Goal: Task Accomplishment & Management: Use online tool/utility

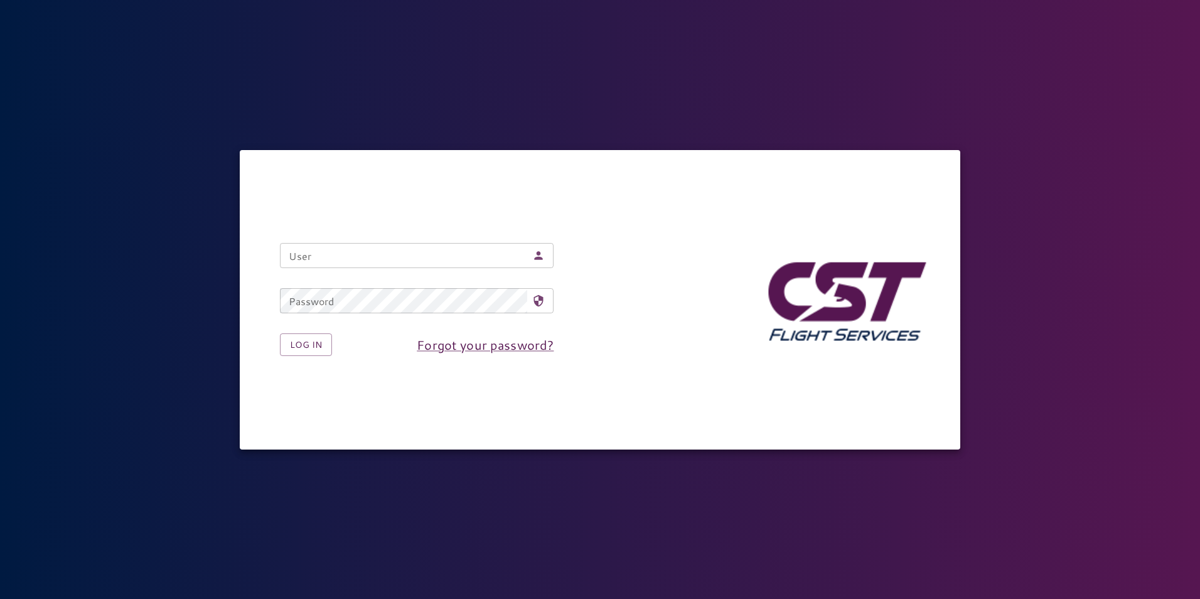
click at [407, 249] on input "User" at bounding box center [403, 255] width 247 height 25
type input "**********"
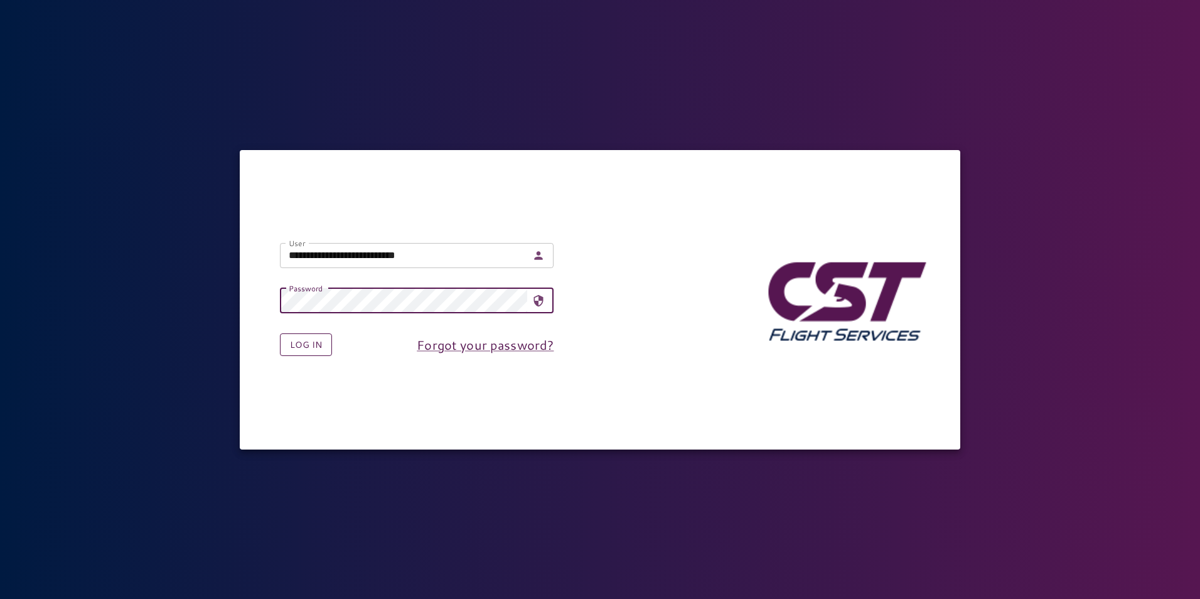
click at [313, 346] on button "Log in" at bounding box center [306, 344] width 52 height 23
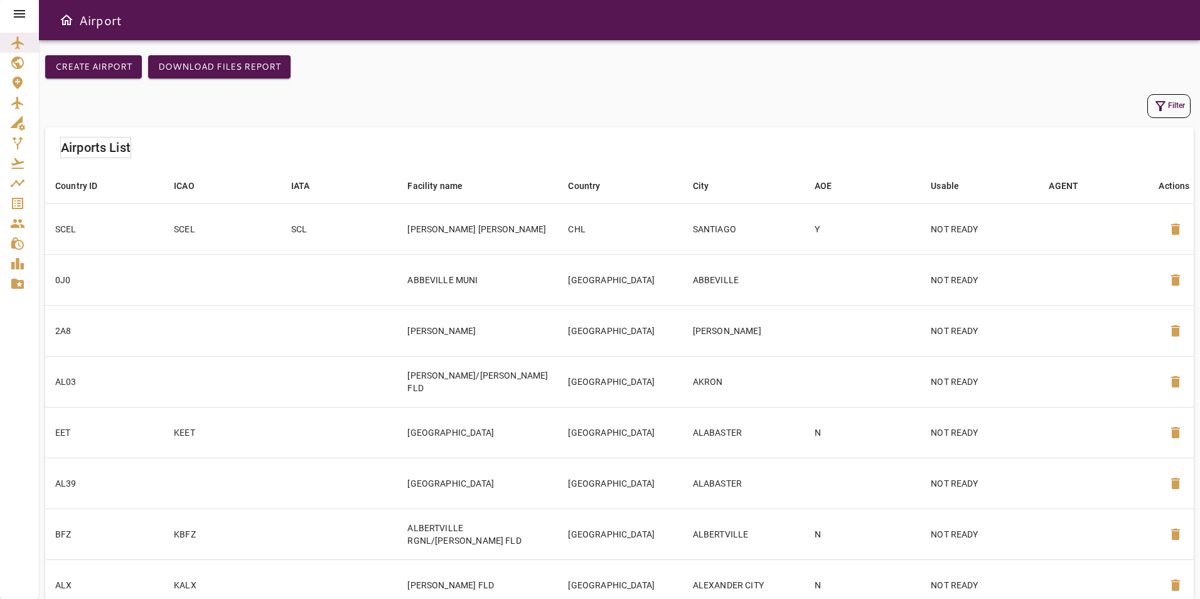
click at [18, 5] on div at bounding box center [19, 14] width 39 height 28
click at [21, 18] on icon at bounding box center [19, 14] width 11 height 8
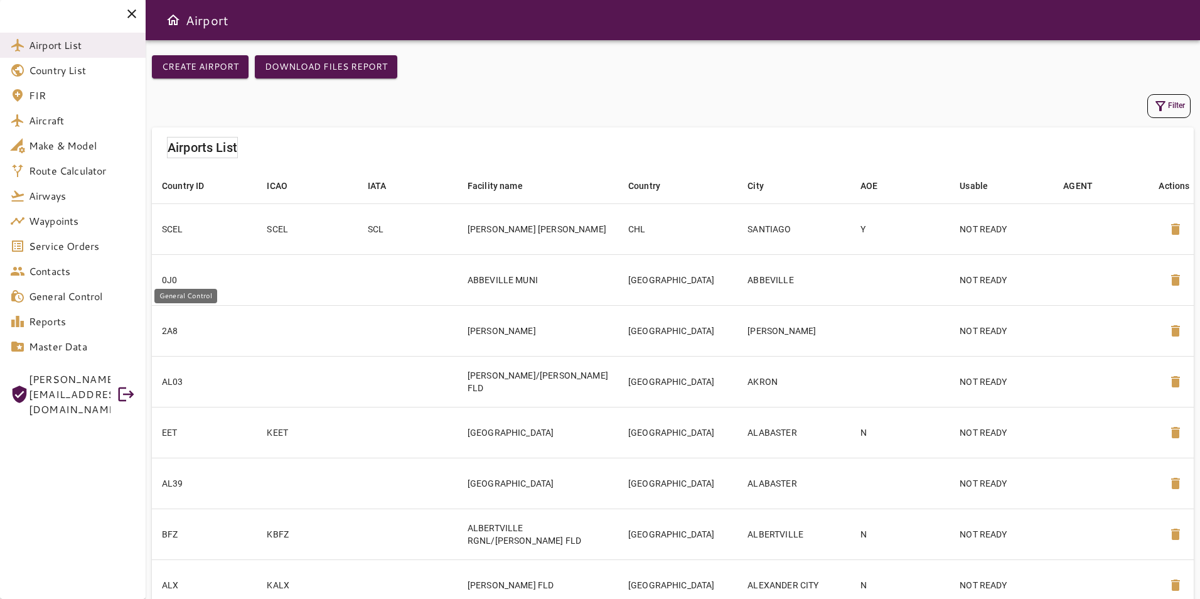
drag, startPoint x: 85, startPoint y: 289, endPoint x: 85, endPoint y: 277, distance: 12.6
click at [86, 289] on span "General Control" at bounding box center [82, 296] width 107 height 15
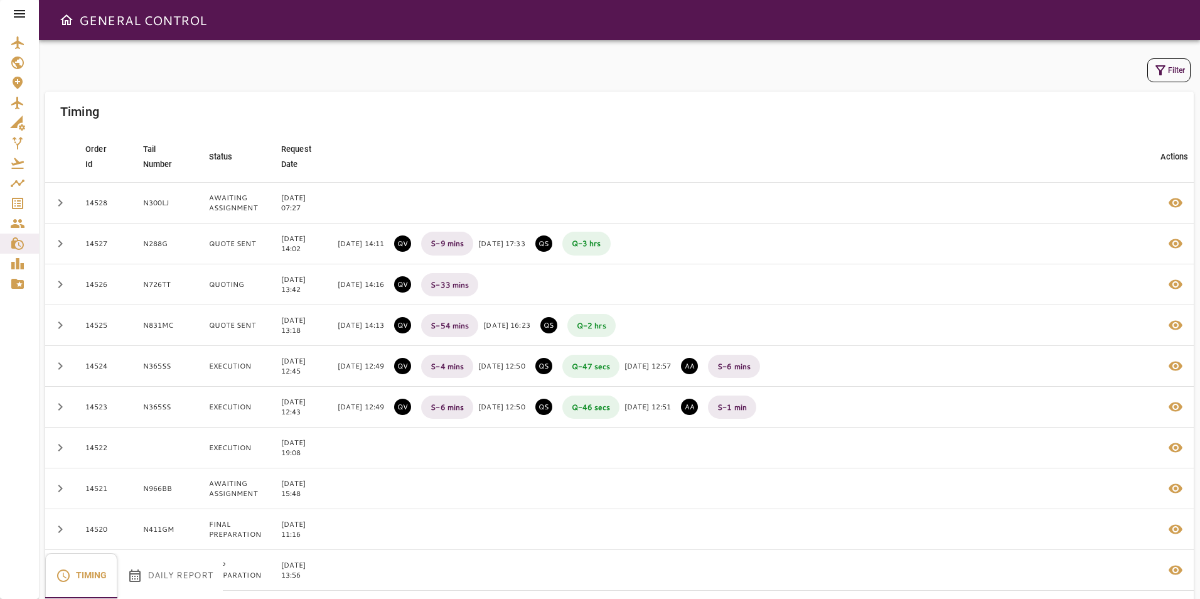
click at [171, 576] on button "Daily Report" at bounding box center [169, 575] width 105 height 45
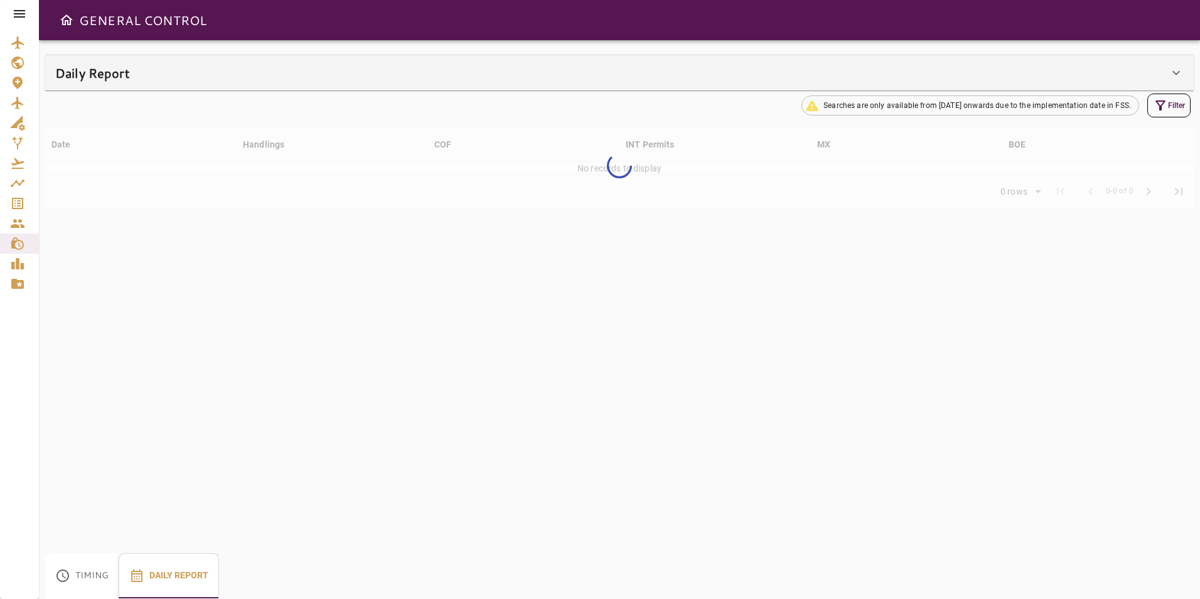
type input "**"
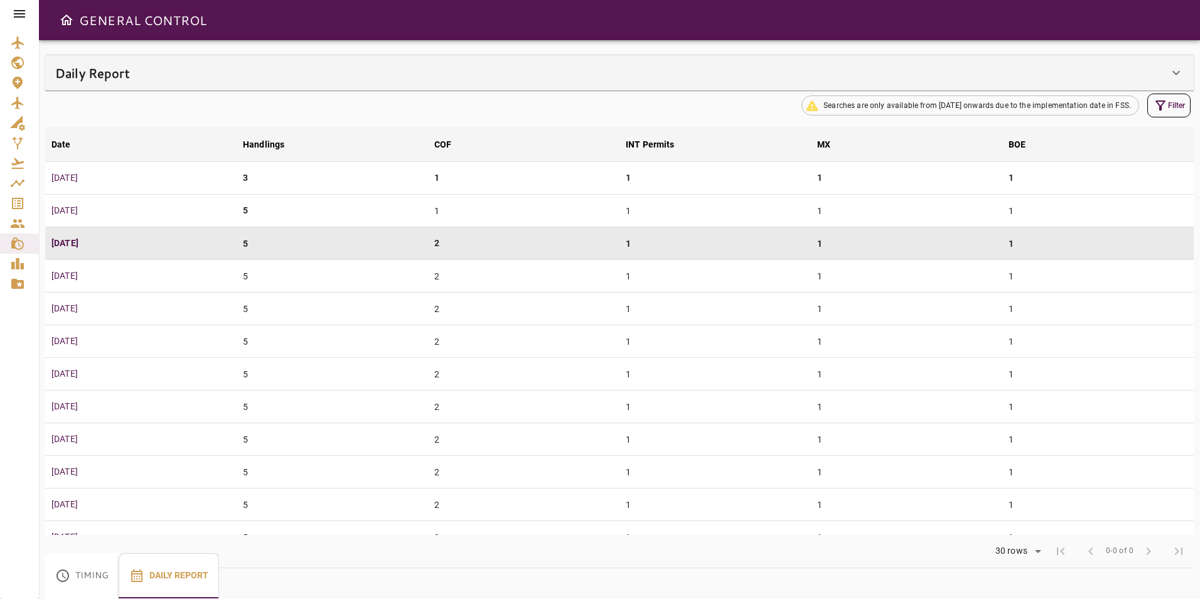
drag, startPoint x: 1172, startPoint y: 76, endPoint x: 1132, endPoint y: 75, distance: 40.8
click at [1173, 76] on icon at bounding box center [1176, 72] width 15 height 15
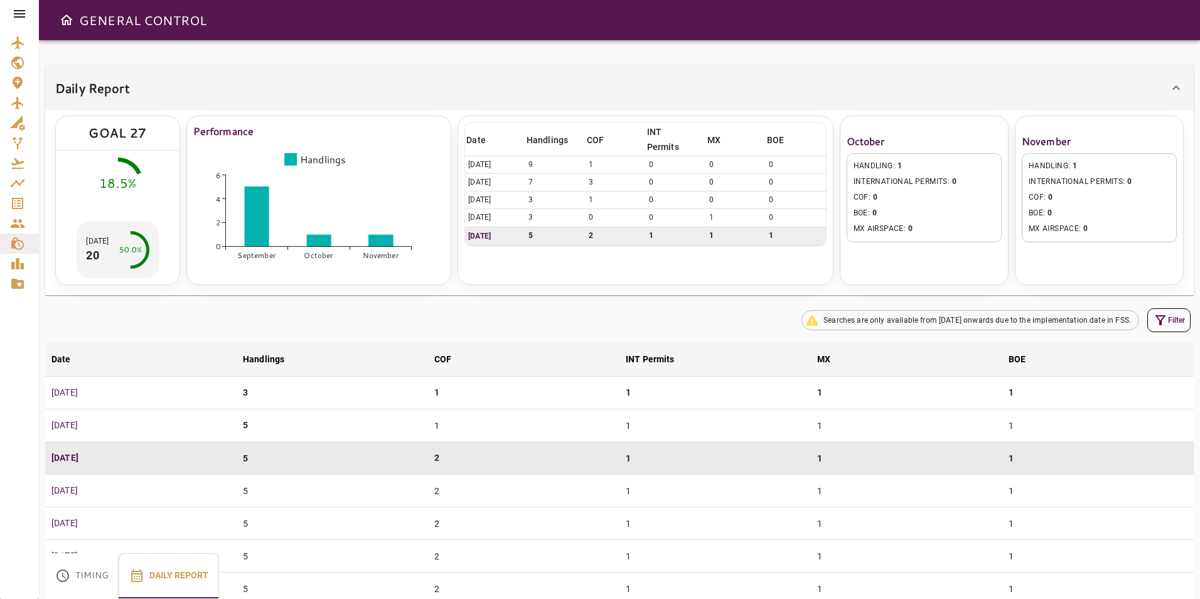
click at [22, 14] on icon at bounding box center [19, 14] width 11 height 8
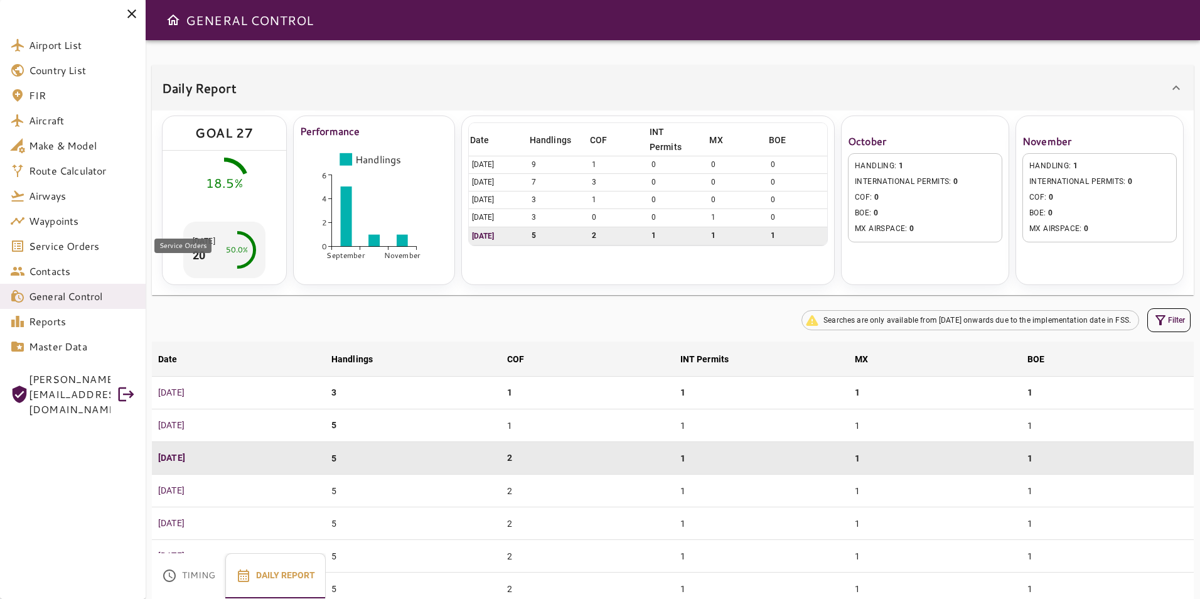
click at [75, 250] on span "Service Orders" at bounding box center [82, 246] width 107 height 15
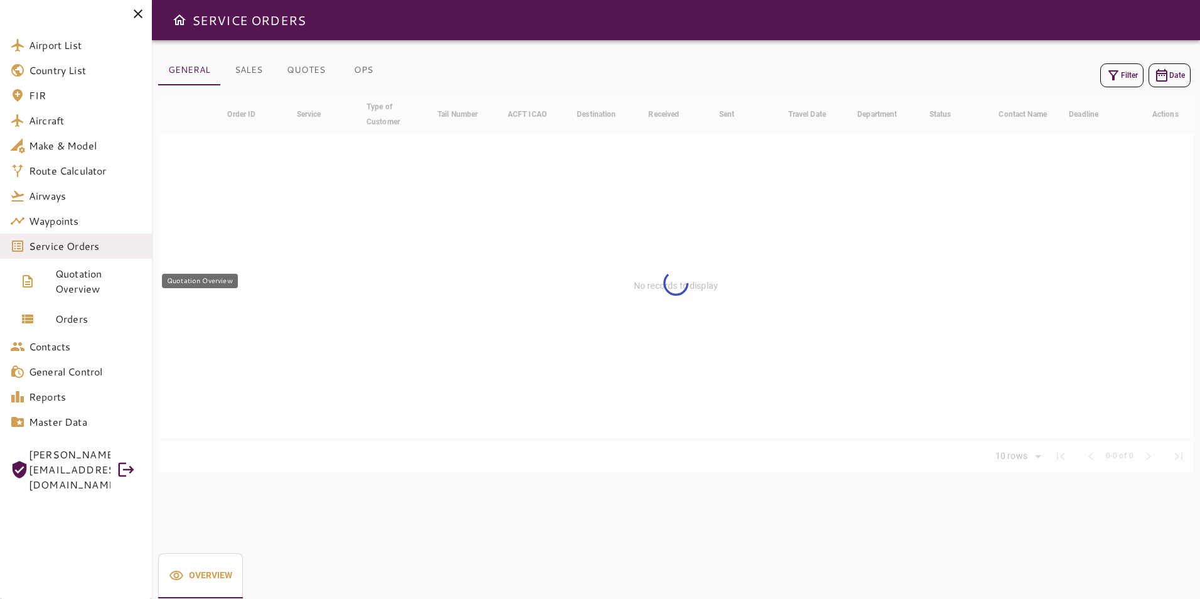
click at [93, 280] on span "Quotation Overview" at bounding box center [98, 281] width 87 height 30
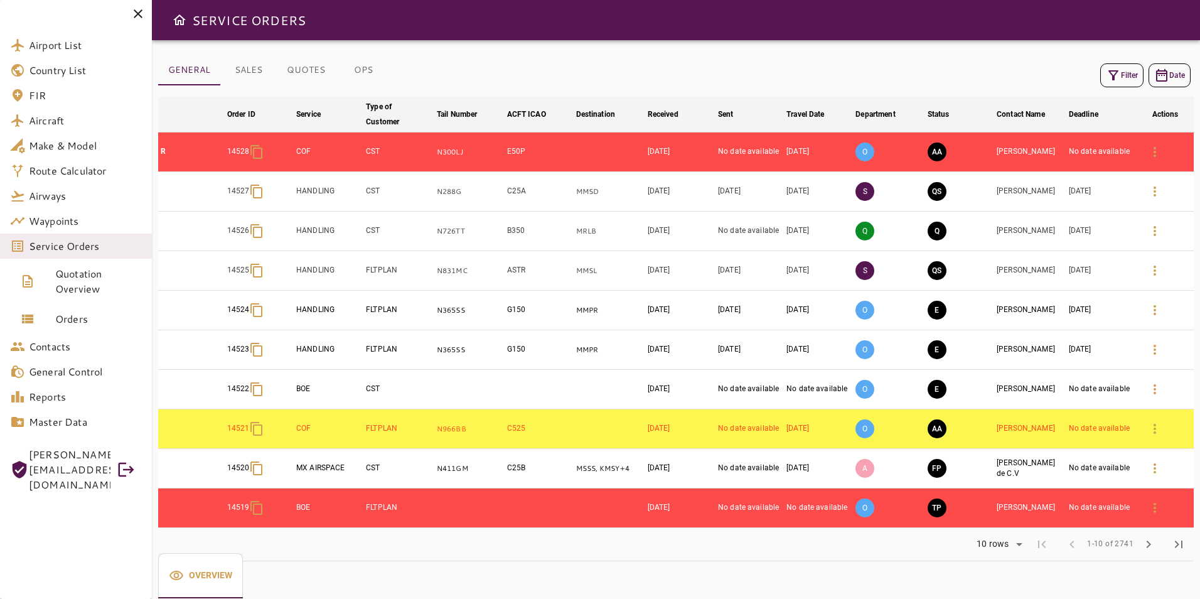
click at [1108, 78] on icon "button" at bounding box center [1113, 75] width 15 height 15
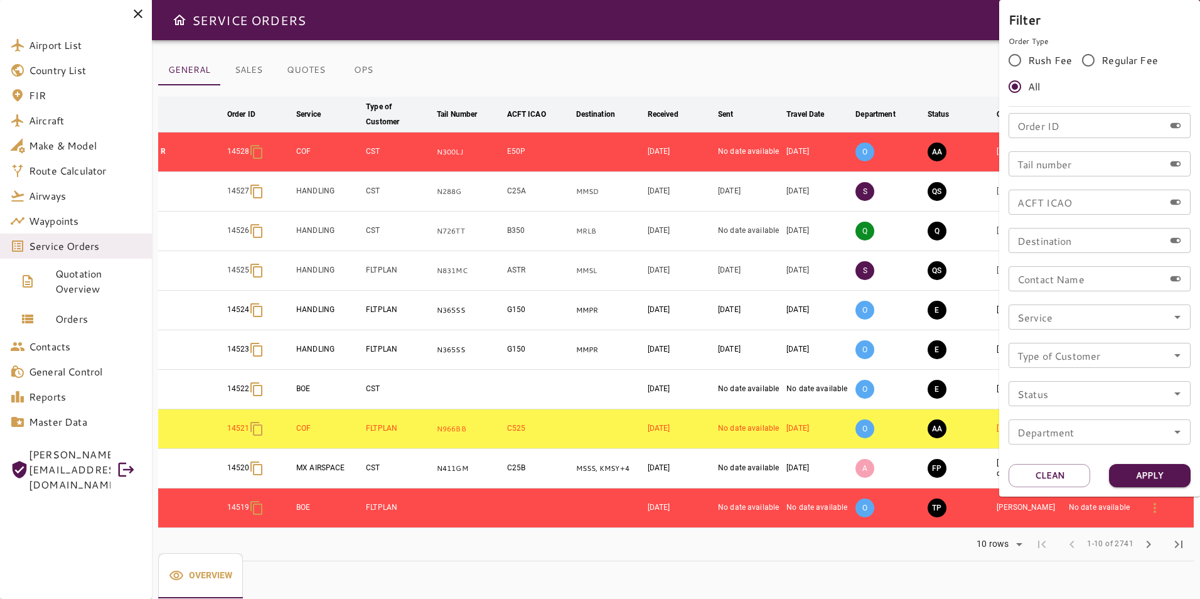
click at [1087, 158] on input "Tail number" at bounding box center [1087, 163] width 156 height 25
type input "******"
click at [1162, 473] on button "Apply" at bounding box center [1150, 475] width 82 height 23
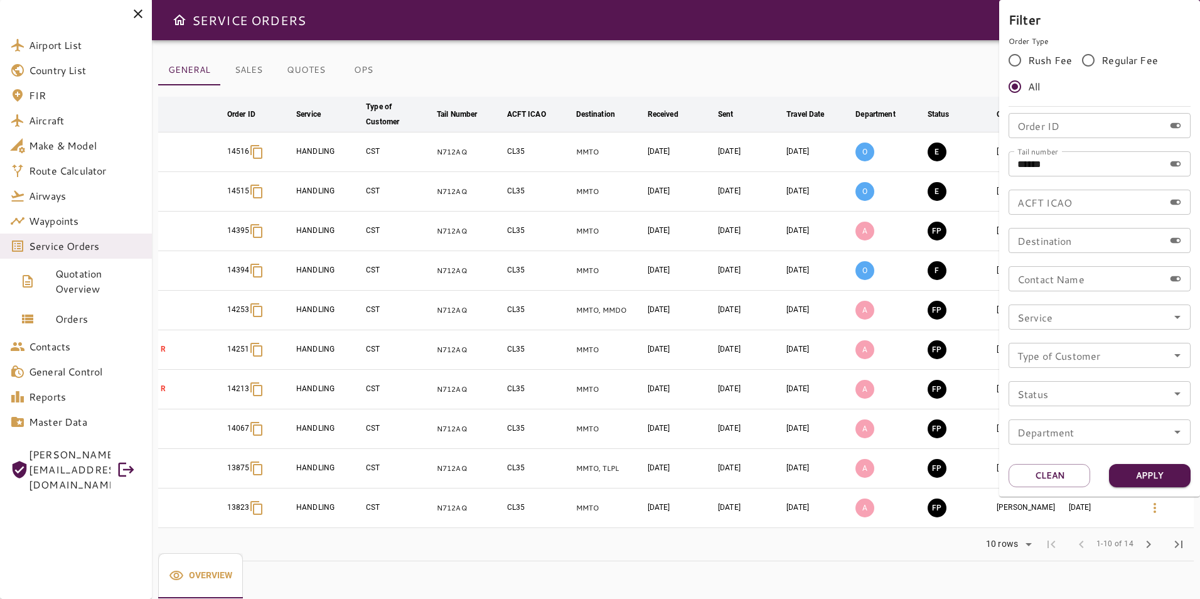
click at [815, 62] on div at bounding box center [600, 299] width 1200 height 599
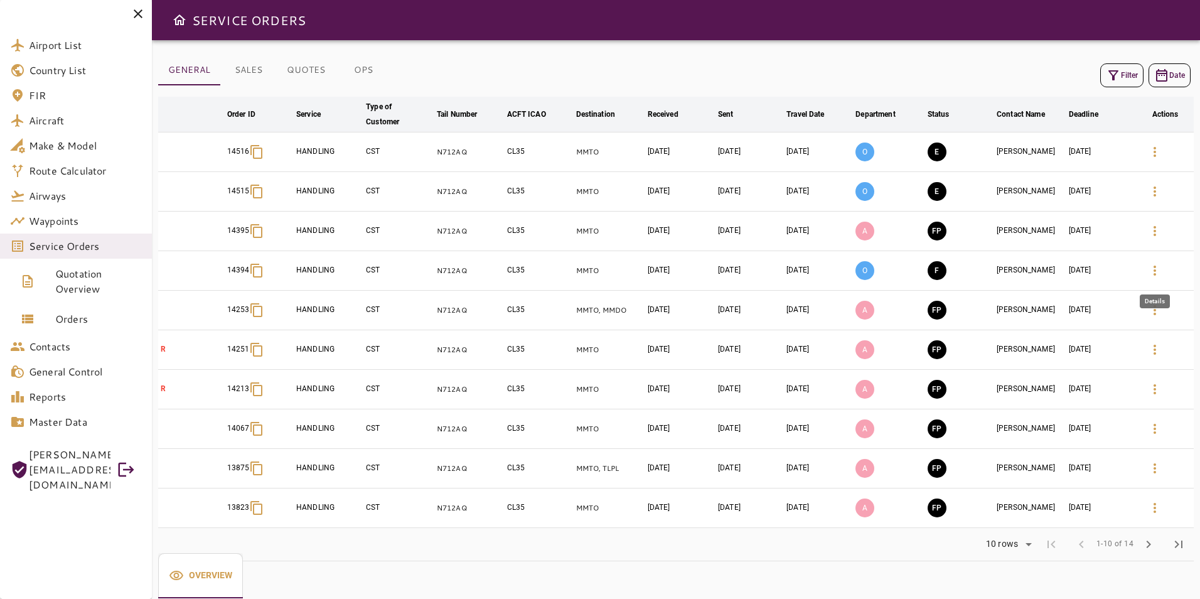
click at [1154, 269] on icon "button" at bounding box center [1154, 270] width 15 height 15
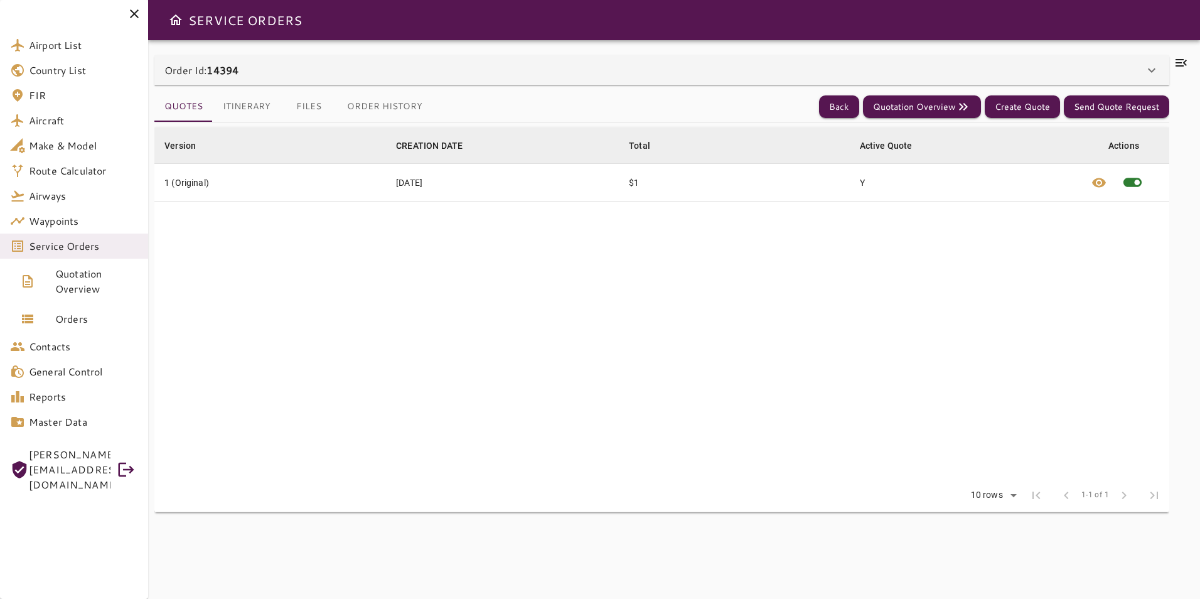
click at [1186, 63] on icon at bounding box center [1181, 62] width 15 height 15
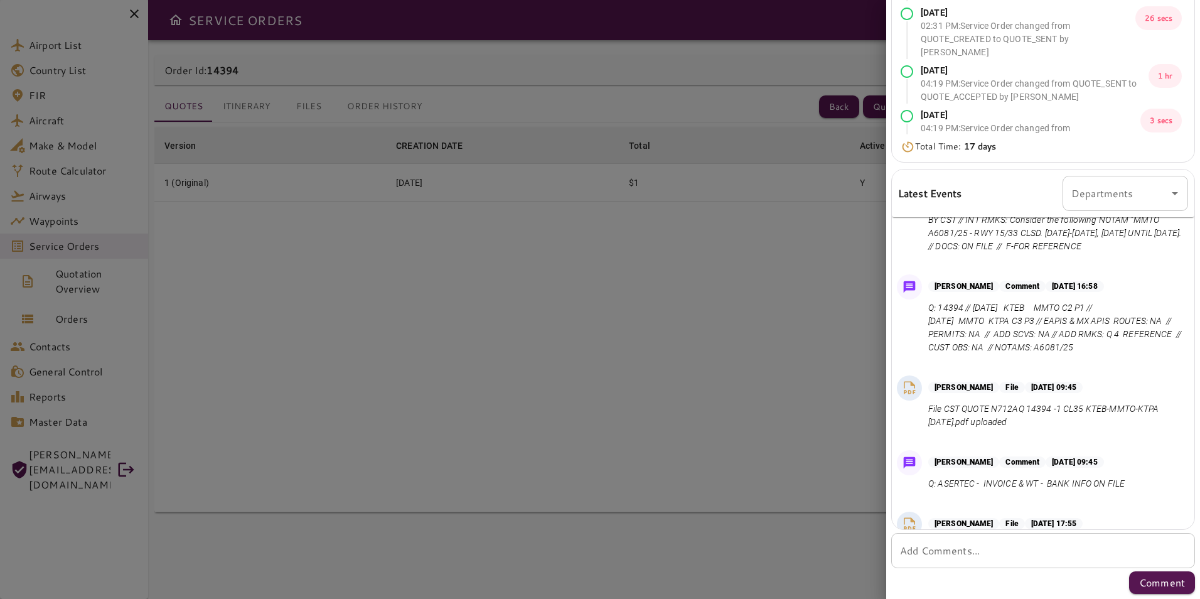
scroll to position [126, 0]
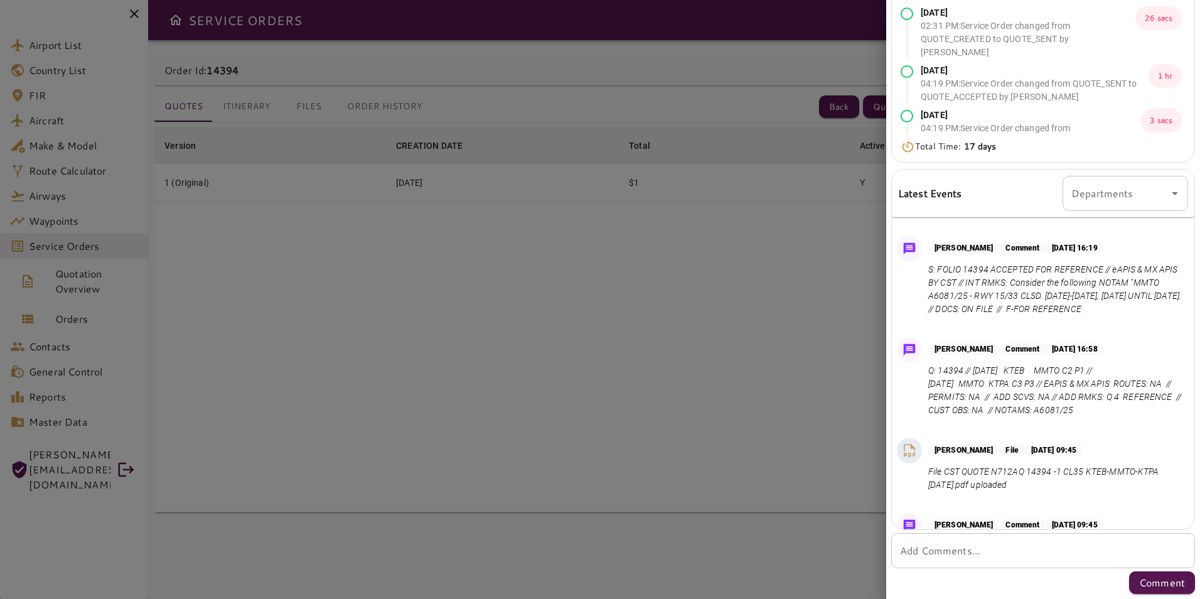
click at [1032, 288] on p "S: FOLIO 14394 ACCEPTED FOR REFERENCE // eAPIS & MX APIS BY CST // INT RMKS: Co…" at bounding box center [1055, 289] width 255 height 53
drag, startPoint x: 1029, startPoint y: 280, endPoint x: 1072, endPoint y: 319, distance: 57.8
click at [1072, 316] on p "S: FOLIO 14394 ACCEPTED FOR REFERENCE // eAPIS & MX APIS BY CST // INT RMKS: Co…" at bounding box center [1055, 289] width 255 height 53
drag, startPoint x: 1072, startPoint y: 319, endPoint x: 1012, endPoint y: 337, distance: 62.3
click at [1012, 327] on div "[PERSON_NAME] Comment [DATE] 16:19 S: FOLIO 14394 ACCEPTED FOR REFERENCE // eAP…" at bounding box center [1043, 279] width 303 height 96
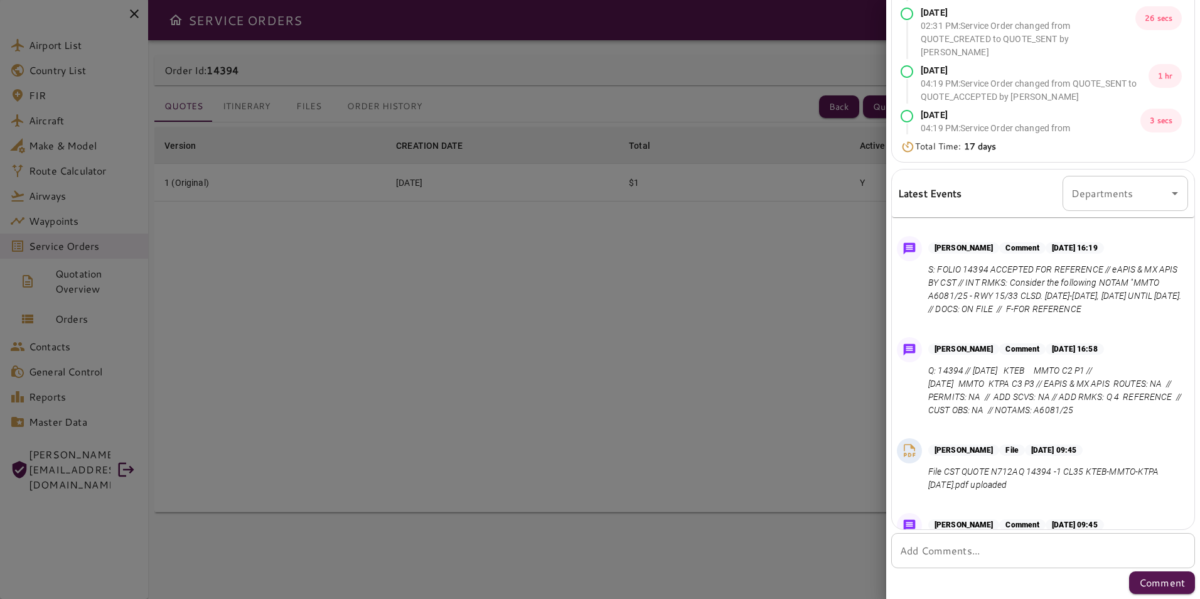
scroll to position [0, 0]
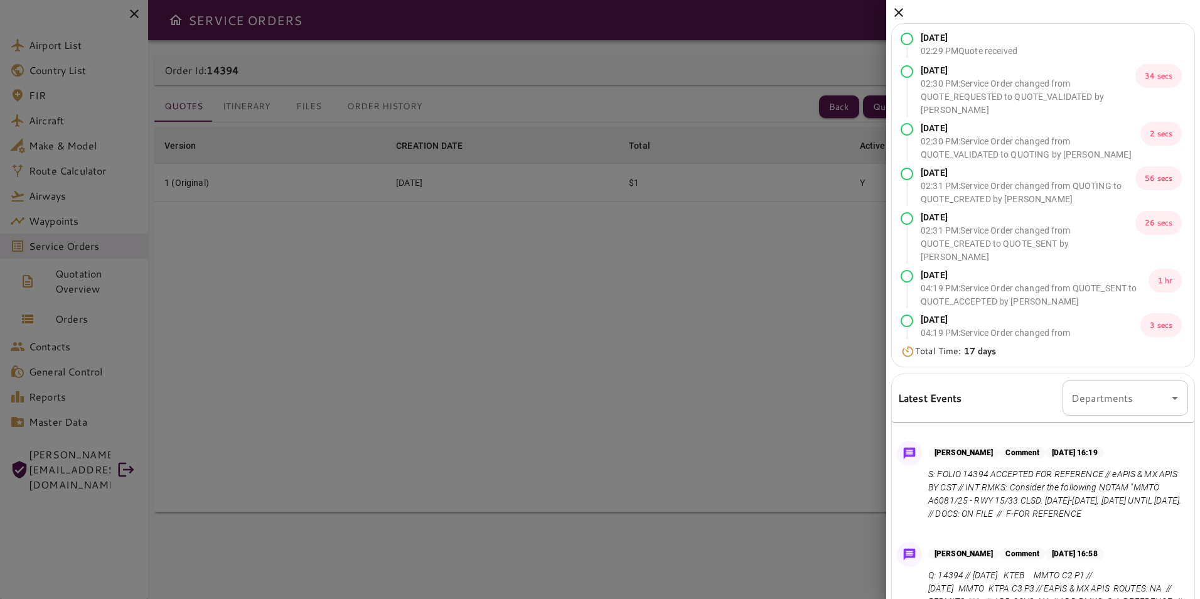
click at [892, 14] on icon at bounding box center [898, 12] width 15 height 15
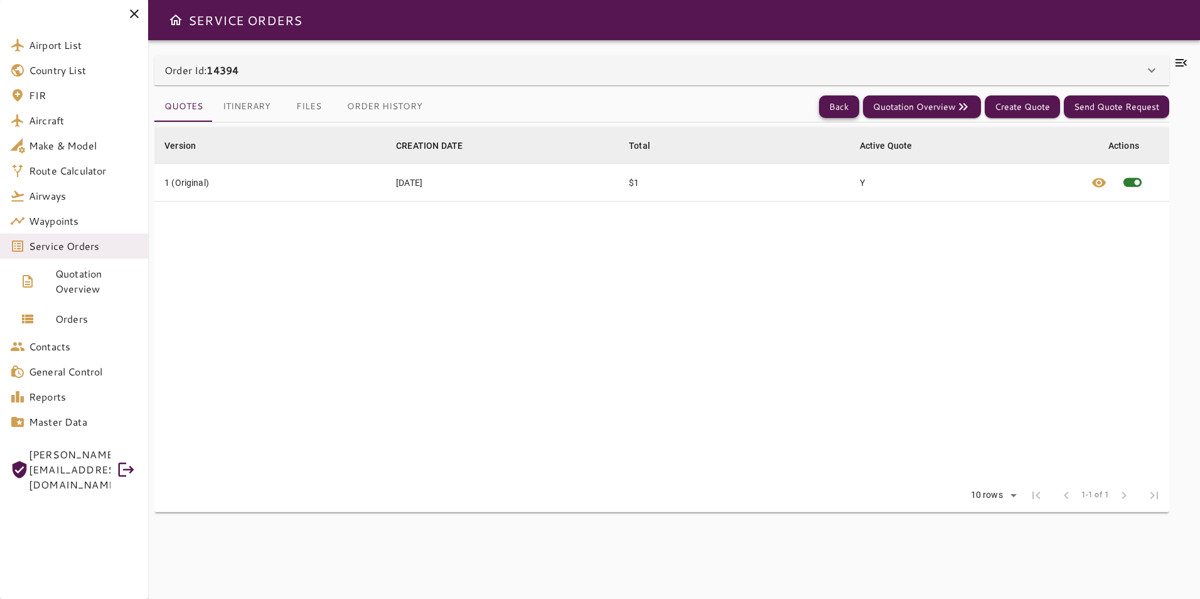
click at [844, 109] on button "Back" at bounding box center [839, 106] width 40 height 23
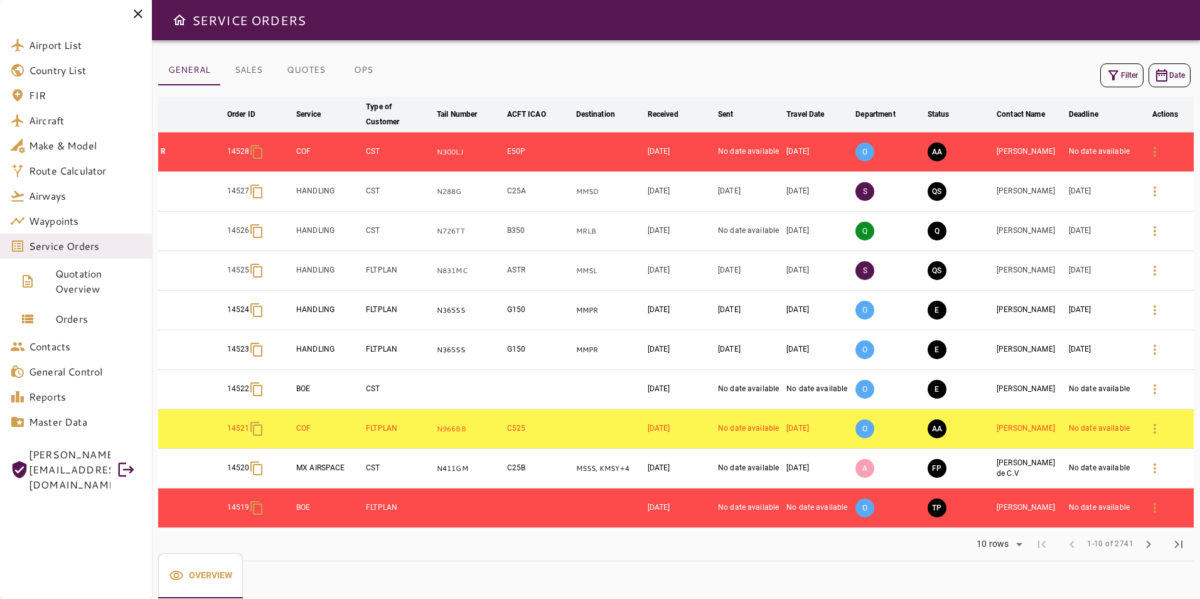
click at [1139, 76] on button "Filter" at bounding box center [1121, 75] width 43 height 24
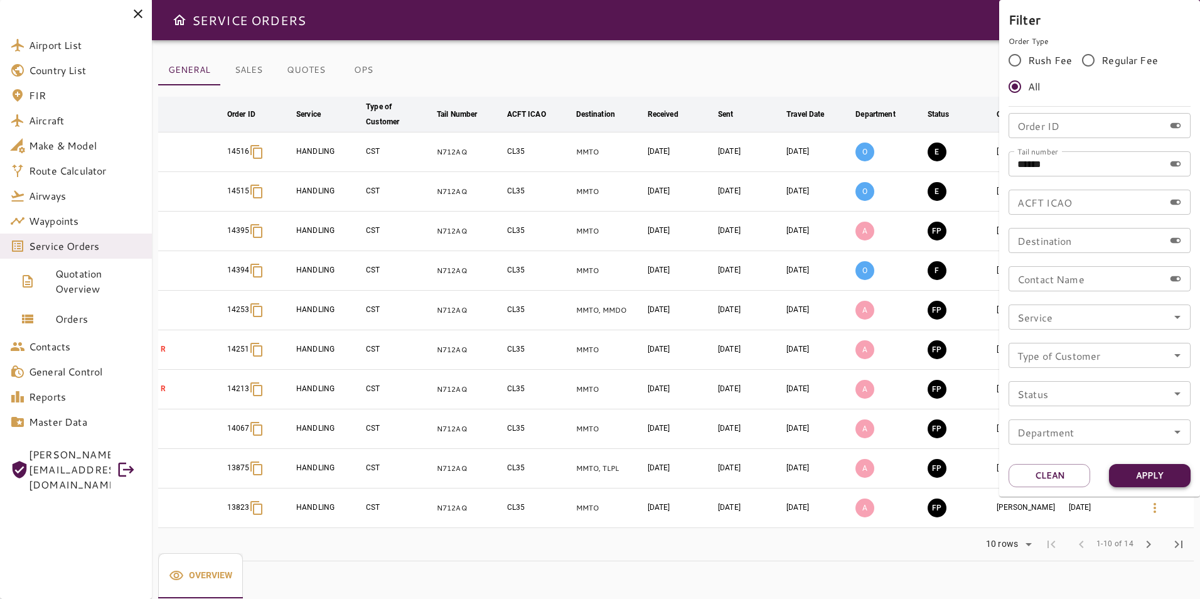
click at [1149, 482] on button "Apply" at bounding box center [1150, 475] width 82 height 23
click at [875, 73] on div at bounding box center [600, 299] width 1200 height 599
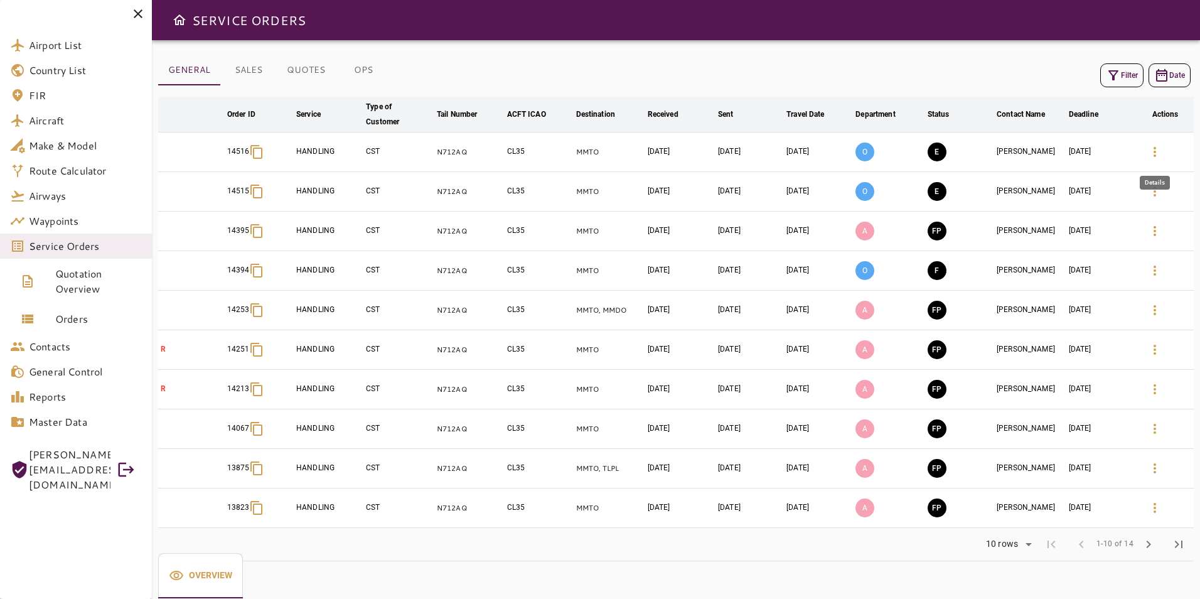
click at [1154, 146] on icon "button" at bounding box center [1154, 151] width 15 height 15
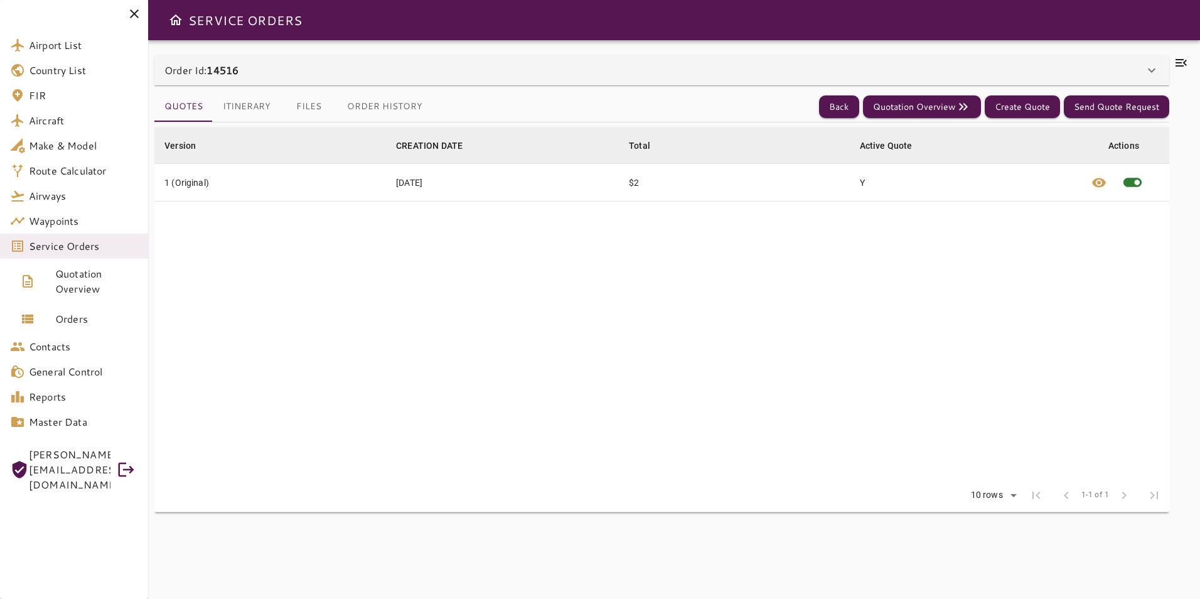
click at [1176, 65] on icon at bounding box center [1181, 62] width 15 height 15
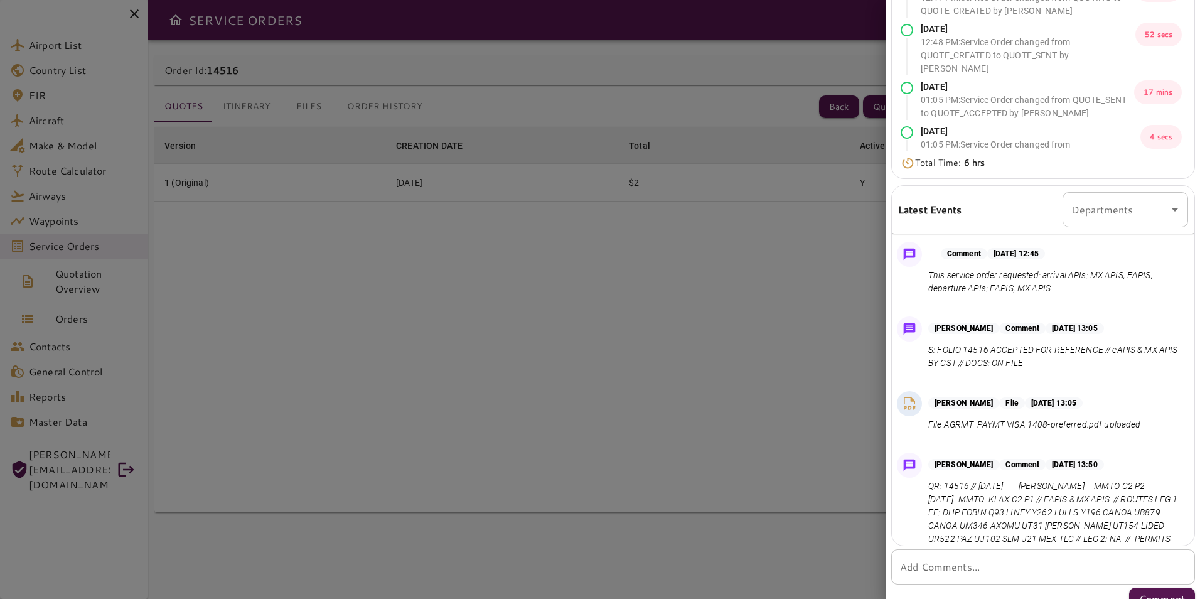
drag, startPoint x: 1064, startPoint y: 365, endPoint x: 922, endPoint y: 331, distance: 146.5
click at [922, 331] on div "[PERSON_NAME] Comment [DATE] 13:05 S: FOLIO 14516 ACCEPTED FOR REFERENCE // eAP…" at bounding box center [1043, 346] width 303 height 70
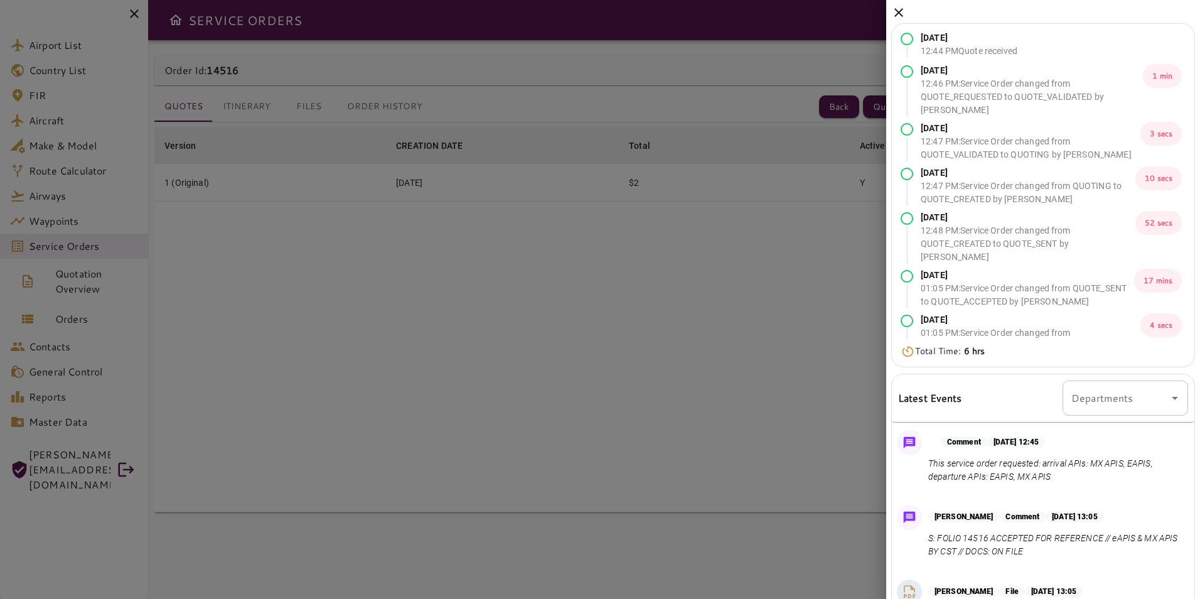
click at [899, 12] on icon at bounding box center [898, 12] width 9 height 9
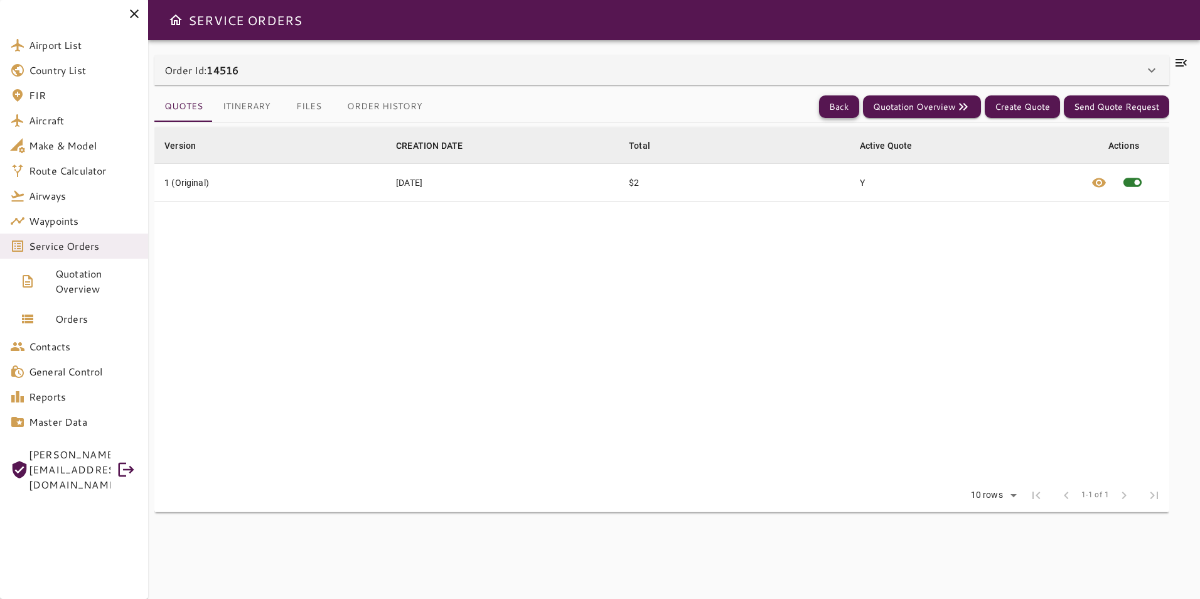
click at [849, 96] on button "Back" at bounding box center [839, 106] width 40 height 23
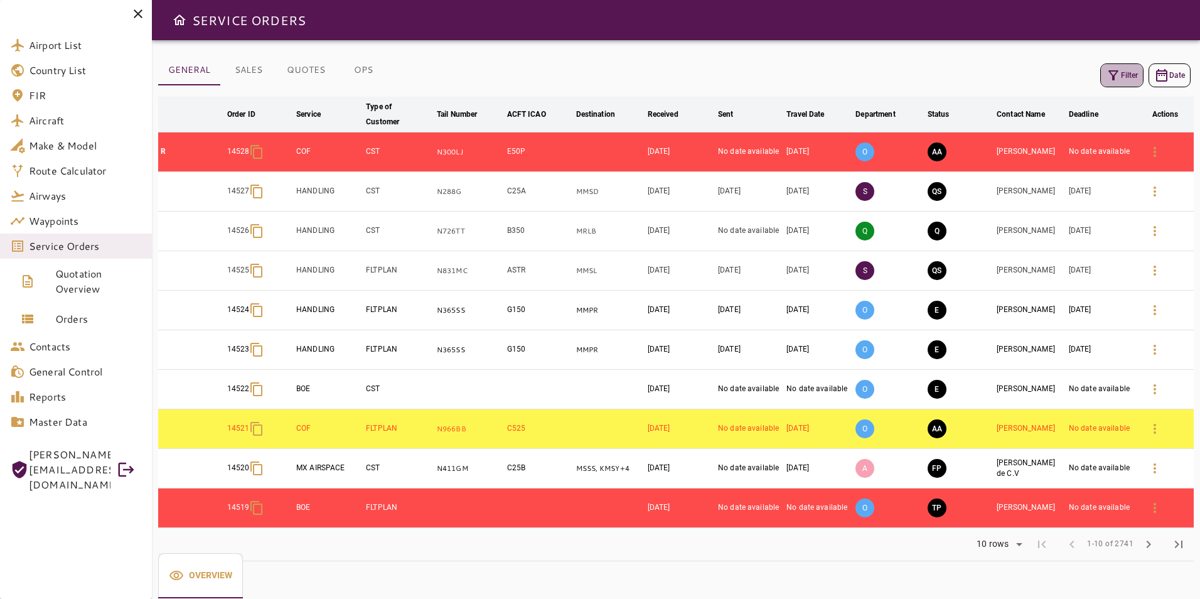
click at [1125, 72] on button "Filter" at bounding box center [1121, 75] width 43 height 24
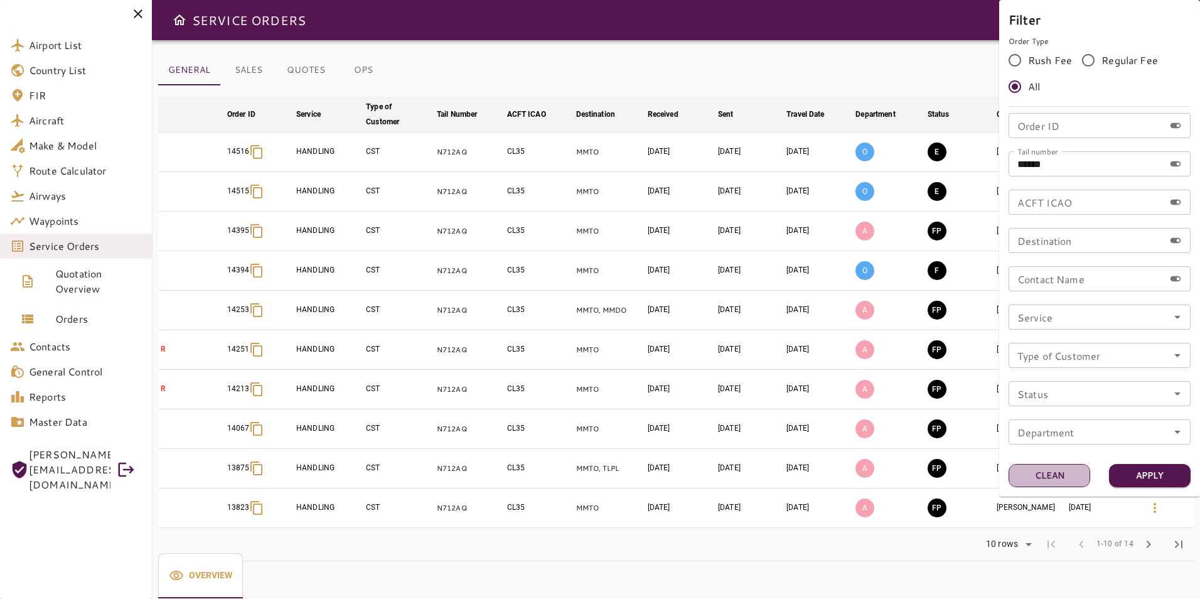
click at [1066, 480] on button "Clean" at bounding box center [1050, 475] width 82 height 23
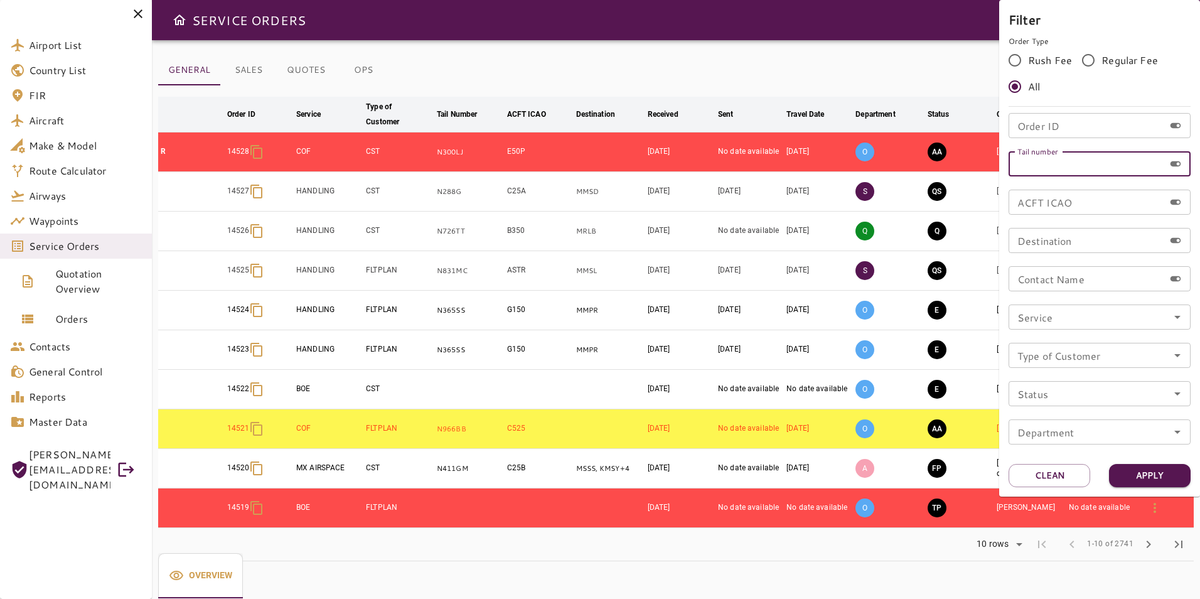
click at [1088, 163] on input "Tail number" at bounding box center [1087, 163] width 156 height 25
paste input "******"
type input "******"
click at [1138, 481] on button "Apply" at bounding box center [1150, 475] width 82 height 23
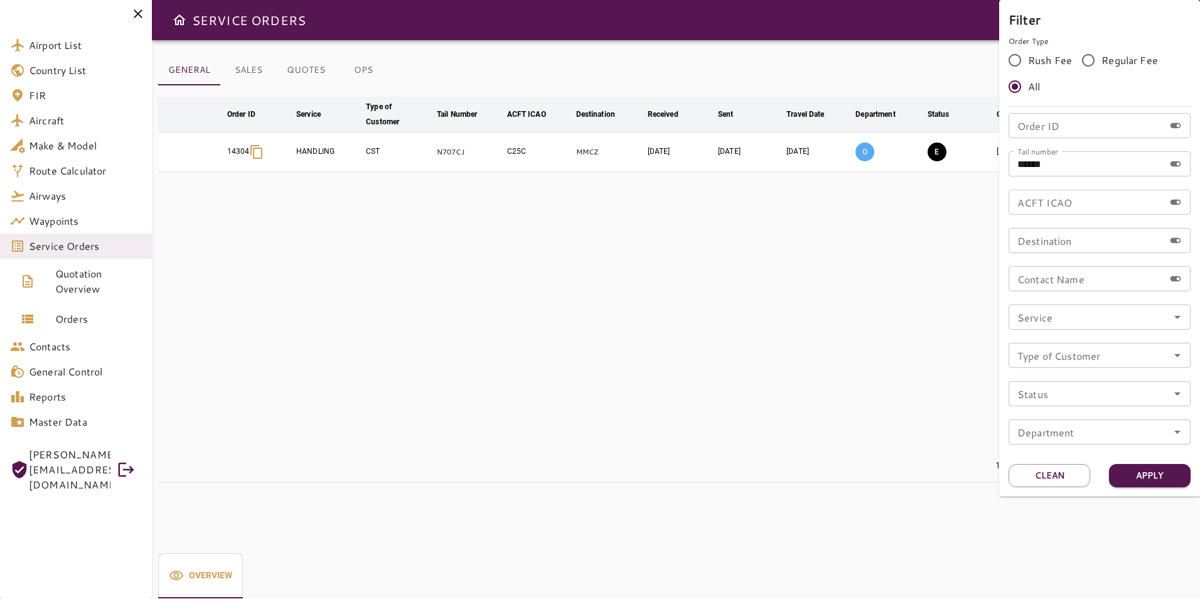
click at [973, 345] on div at bounding box center [600, 299] width 1200 height 599
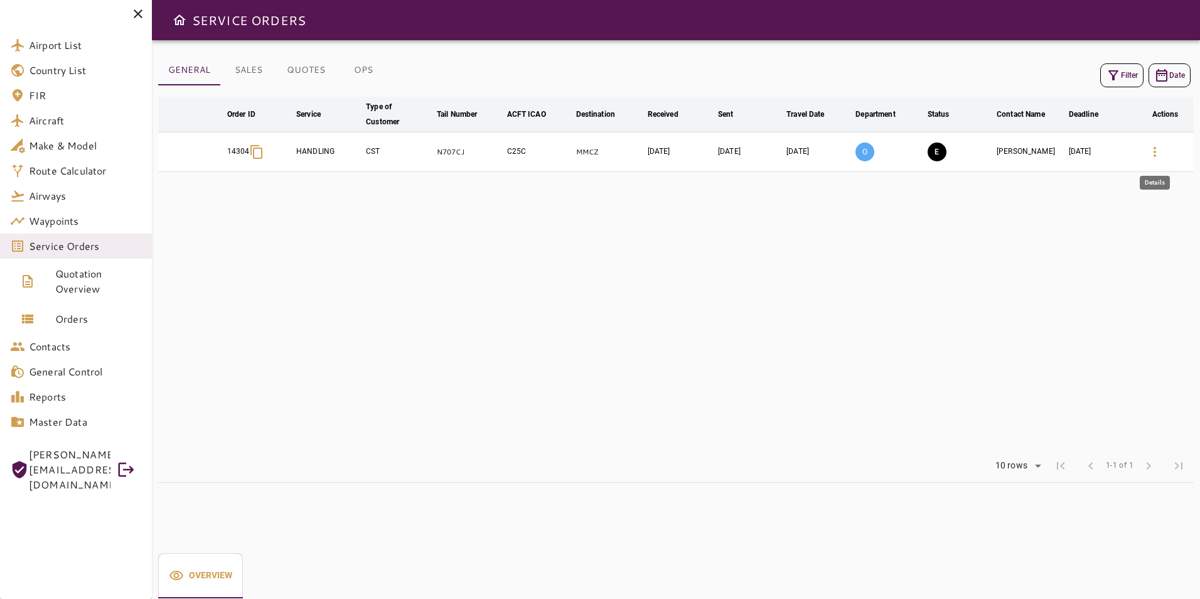
click at [1157, 152] on icon "button" at bounding box center [1154, 151] width 15 height 15
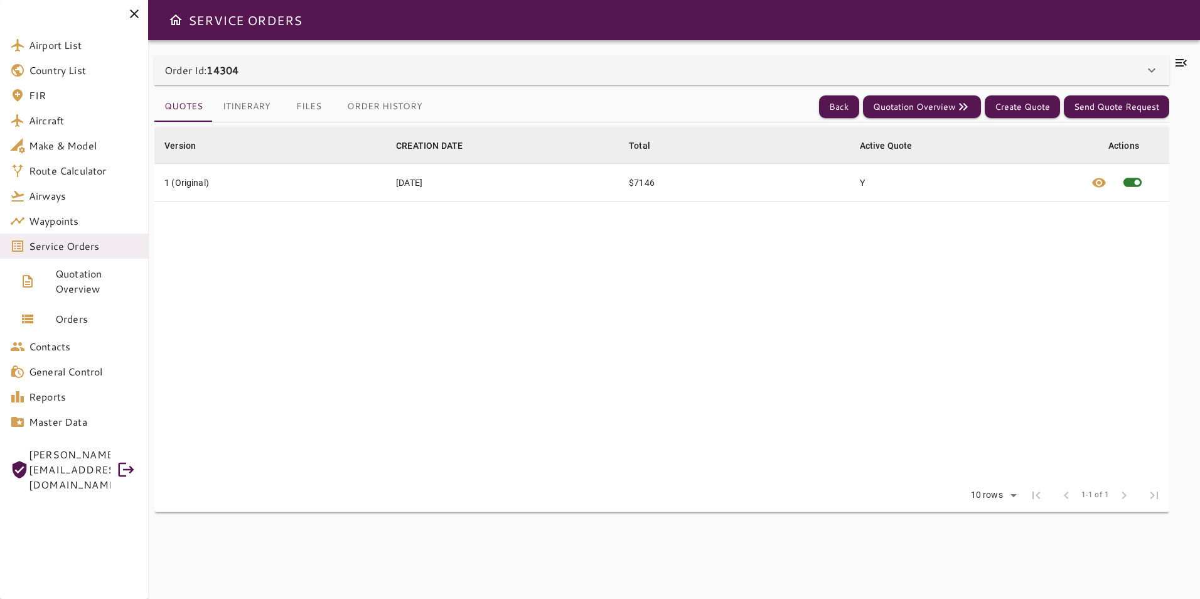
click at [1180, 66] on icon at bounding box center [1181, 63] width 11 height 8
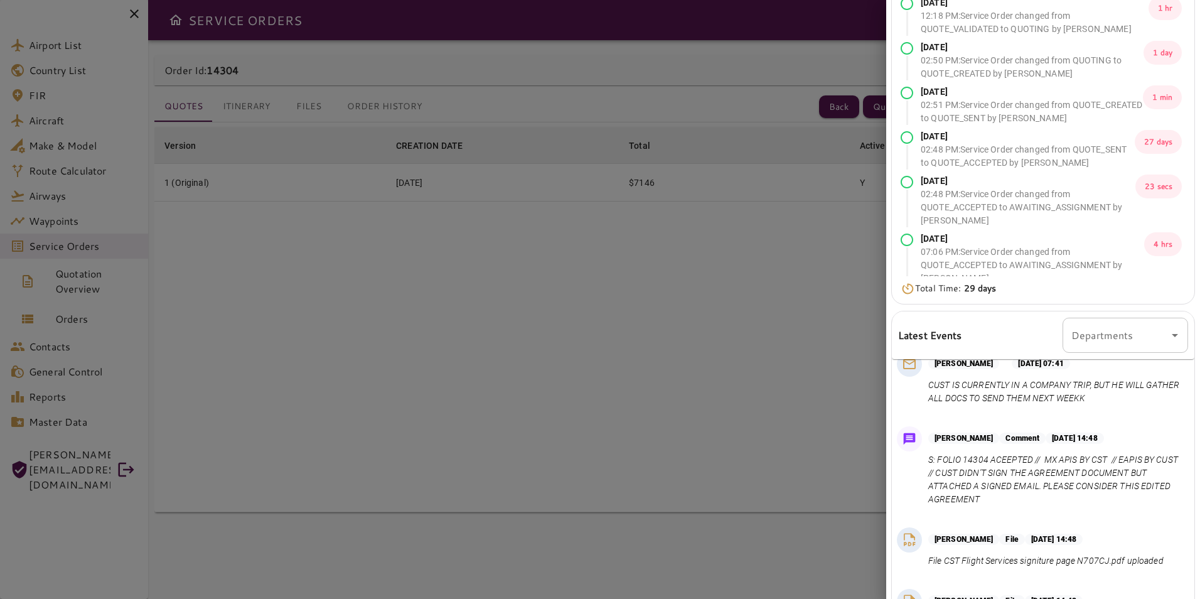
scroll to position [628, 0]
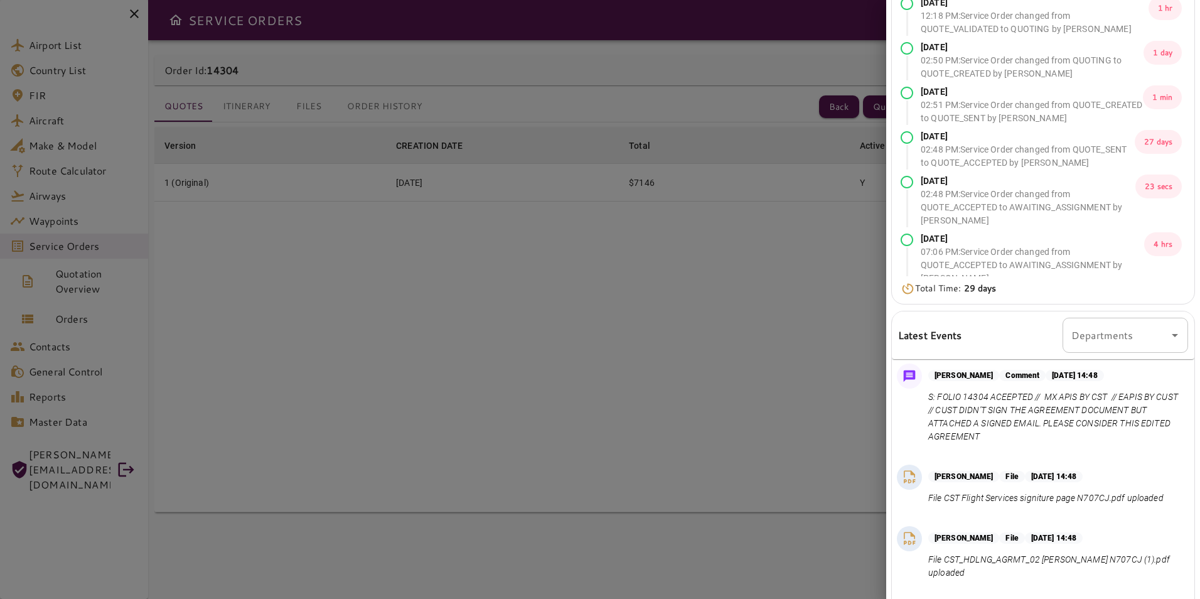
drag, startPoint x: 1042, startPoint y: 491, endPoint x: 917, endPoint y: 434, distance: 137.1
click at [917, 434] on div "[PERSON_NAME] Comment [DATE] 14:48 S: FOLIO 14304 ACEEPTED // MX APIS BY CST //…" at bounding box center [1043, 406] width 303 height 96
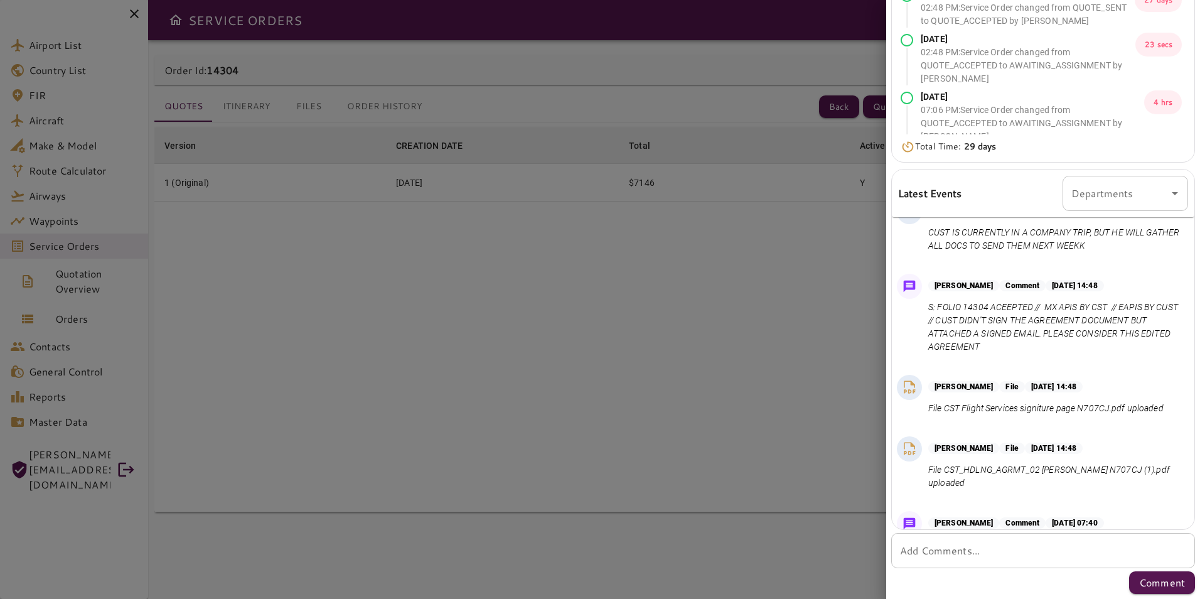
scroll to position [513, 0]
